Goal: Navigation & Orientation: Find specific page/section

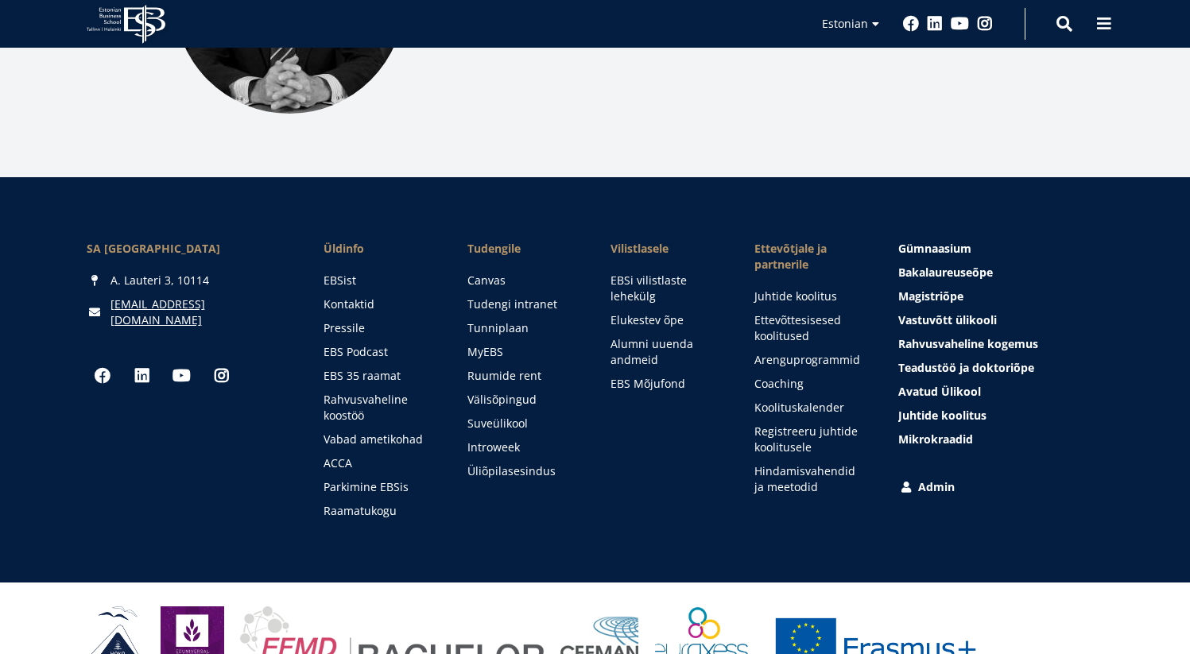
scroll to position [2204, 0]
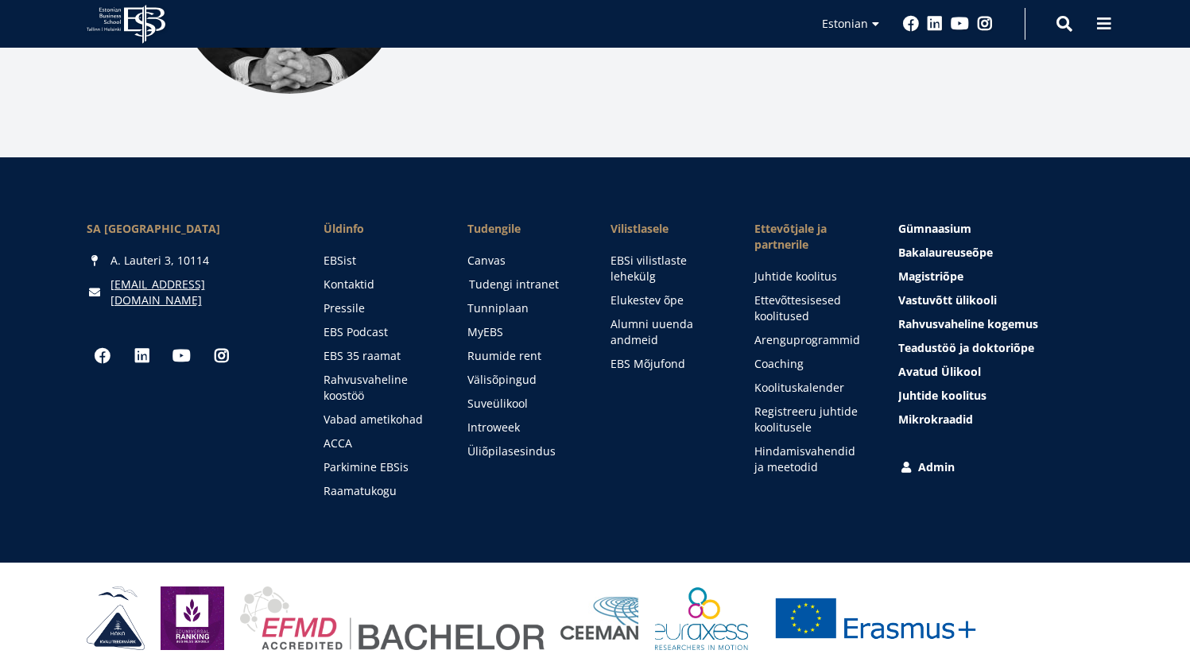
click at [499, 277] on link "Tudengi intranet" at bounding box center [525, 285] width 112 height 16
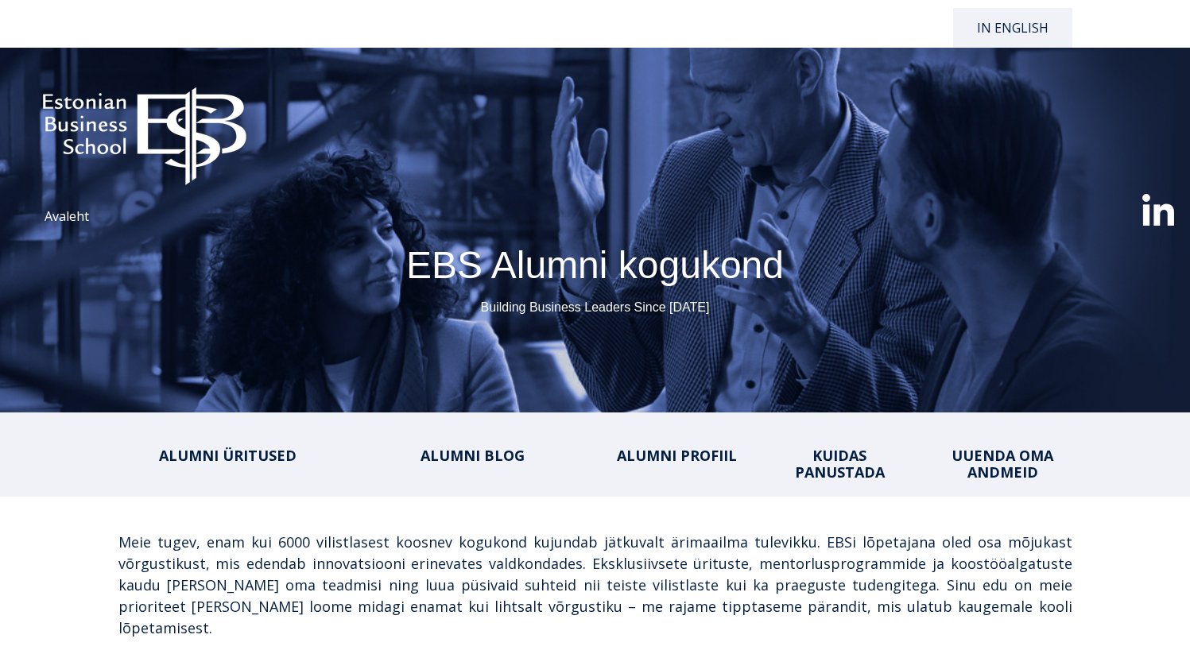
select select "**"
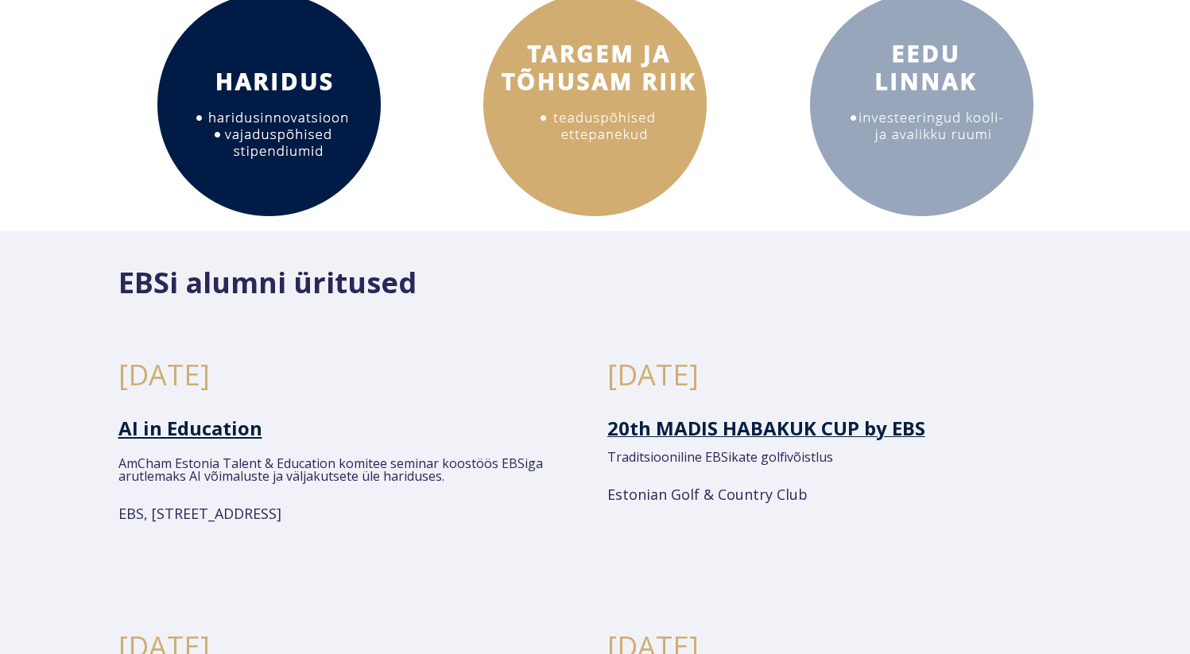
scroll to position [740, 0]
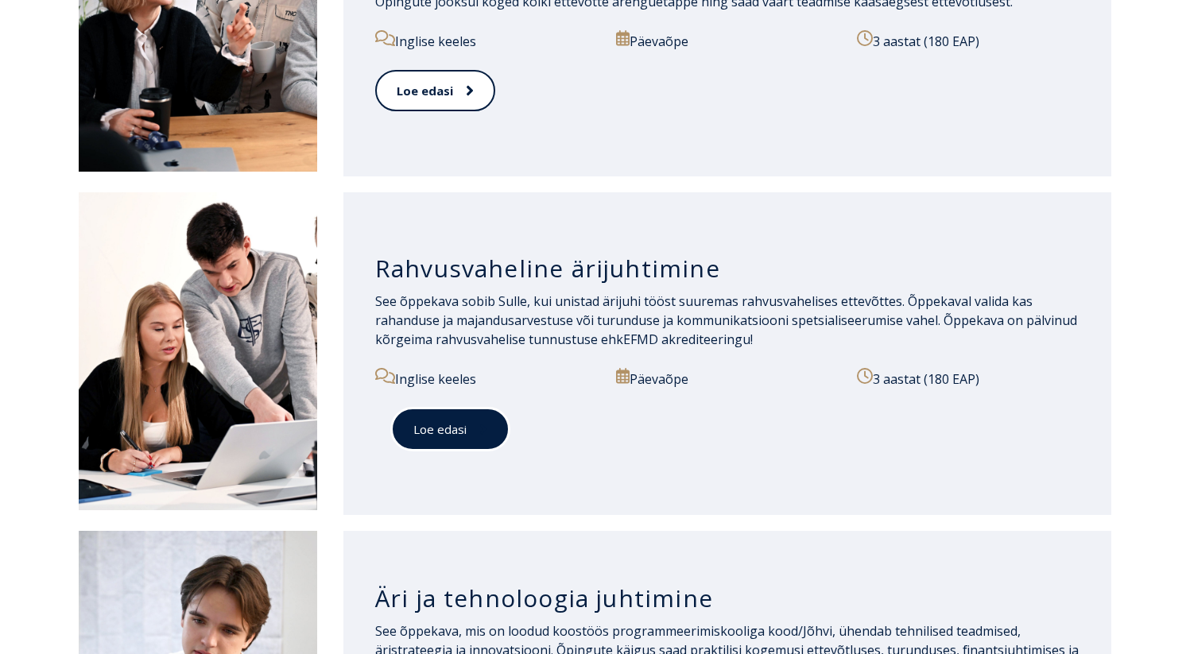
scroll to position [1368, 0]
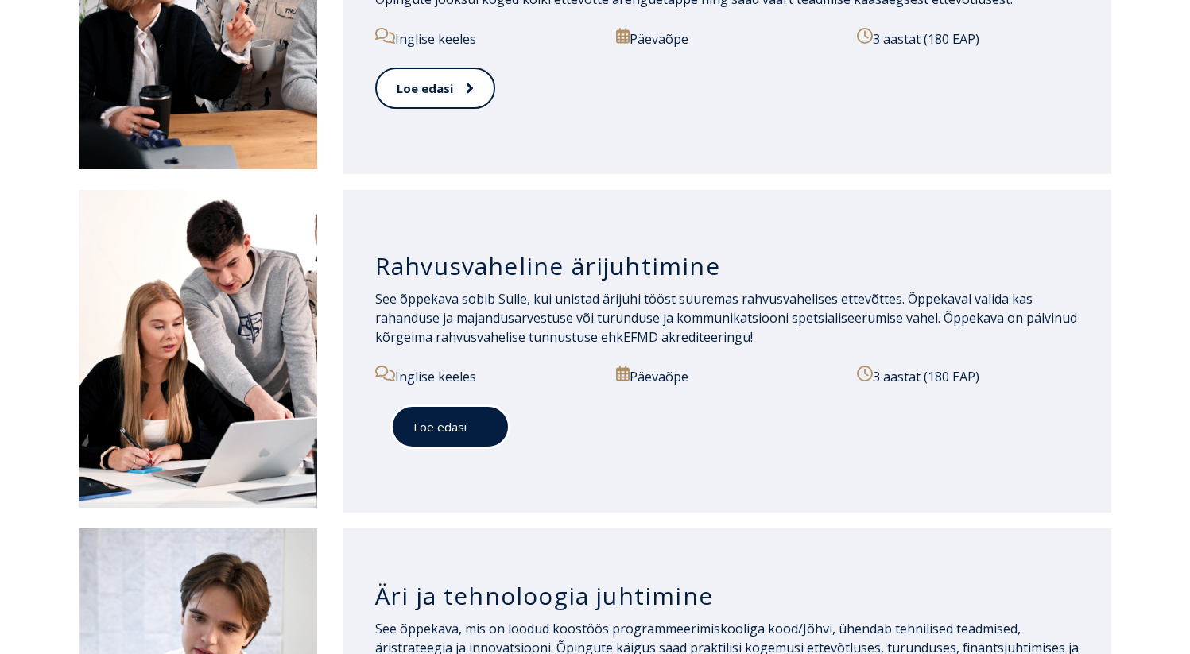
click at [403, 436] on link "Loe edasi" at bounding box center [450, 427] width 118 height 44
